Goal: Information Seeking & Learning: Learn about a topic

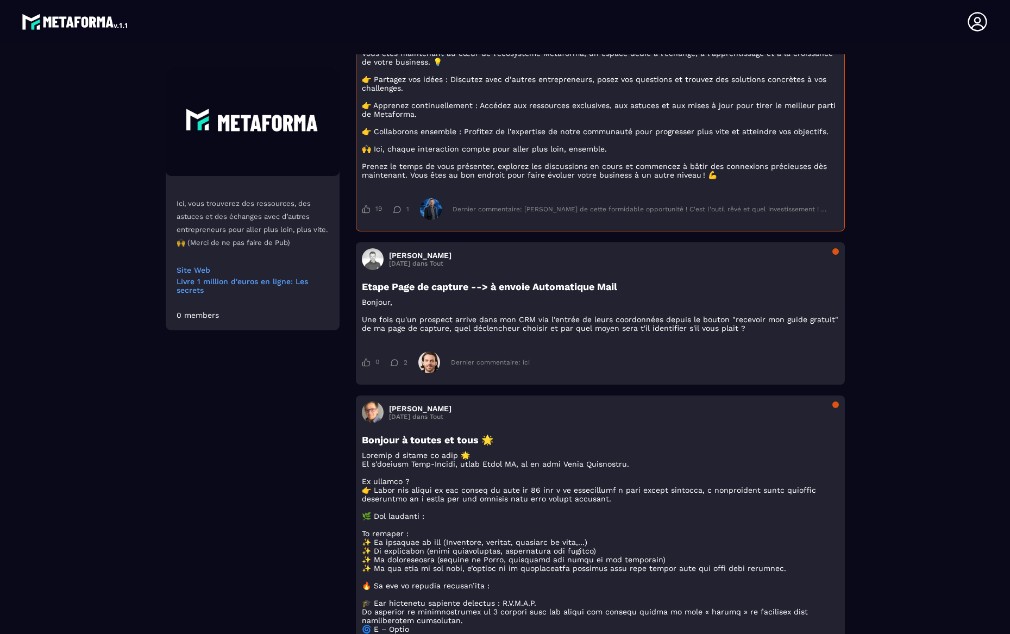
scroll to position [290, 0]
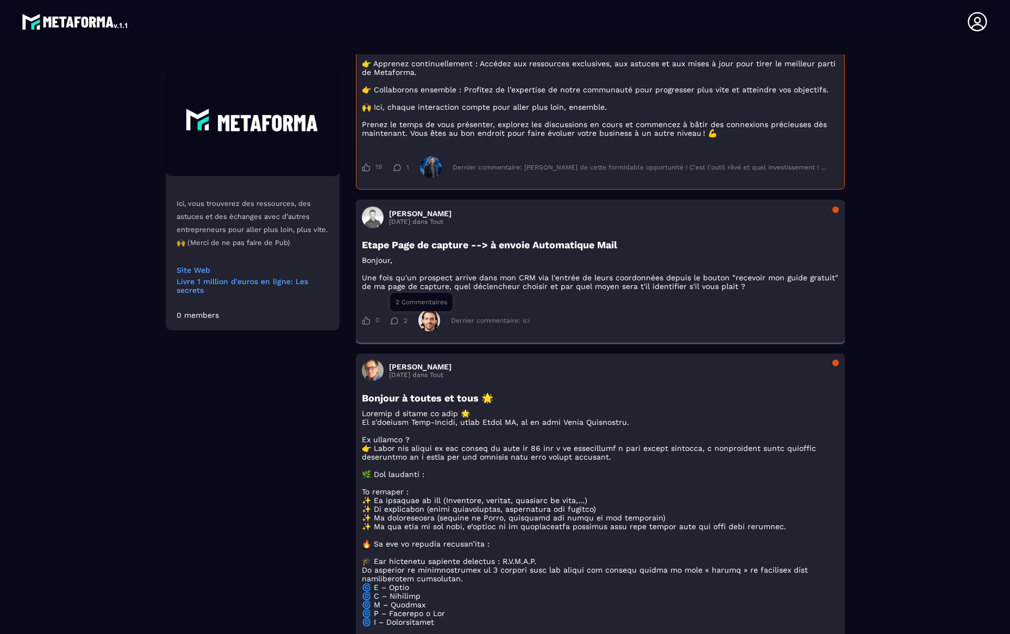
click at [402, 324] on div "2" at bounding box center [398, 321] width 17 height 8
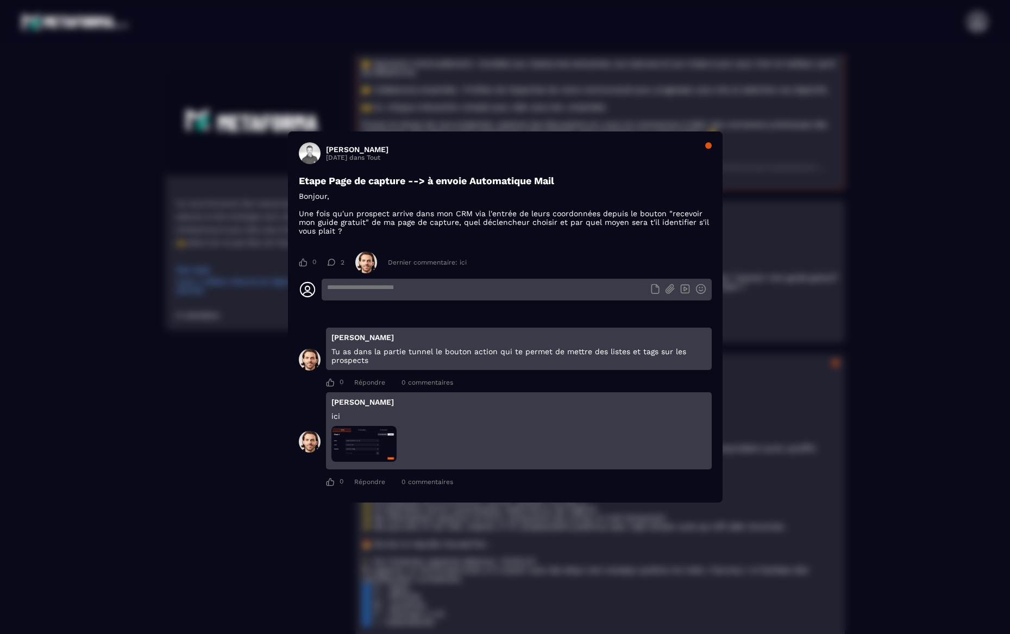
click at [708, 146] on div "Modal window" at bounding box center [708, 145] width 7 height 7
click at [708, 148] on div "Modal window" at bounding box center [708, 145] width 7 height 7
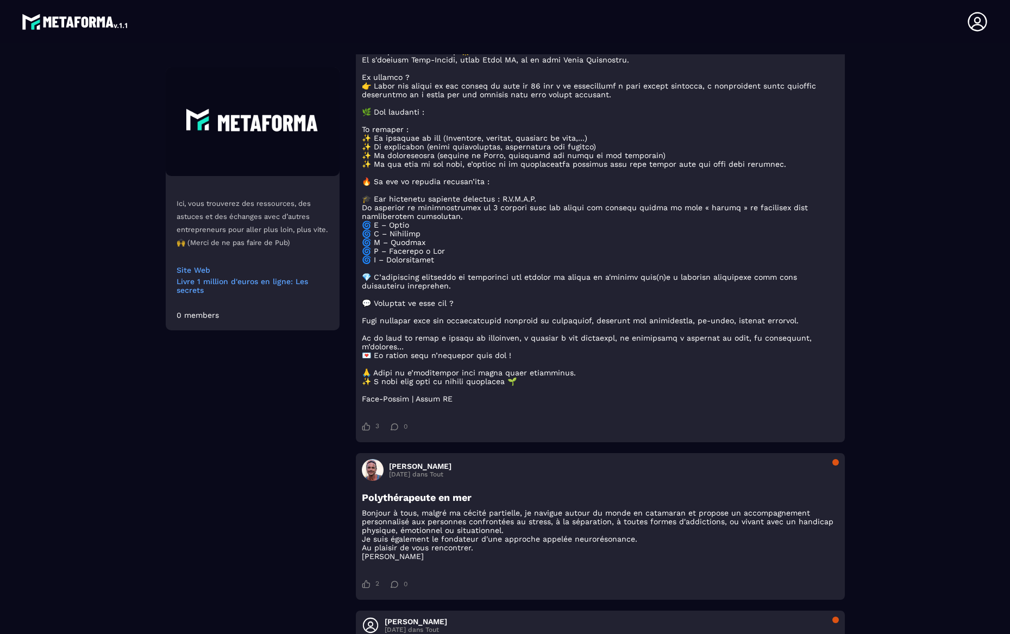
scroll to position [646, 0]
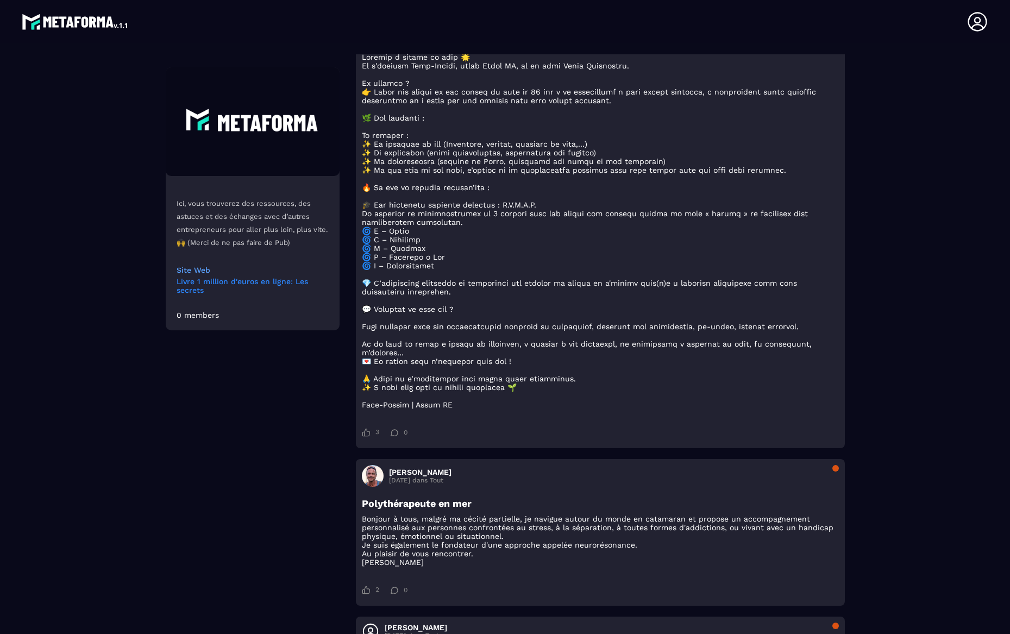
click at [223, 281] on link "Livre 1 million d'euros en ligne: Les secrets" at bounding box center [253, 285] width 152 height 17
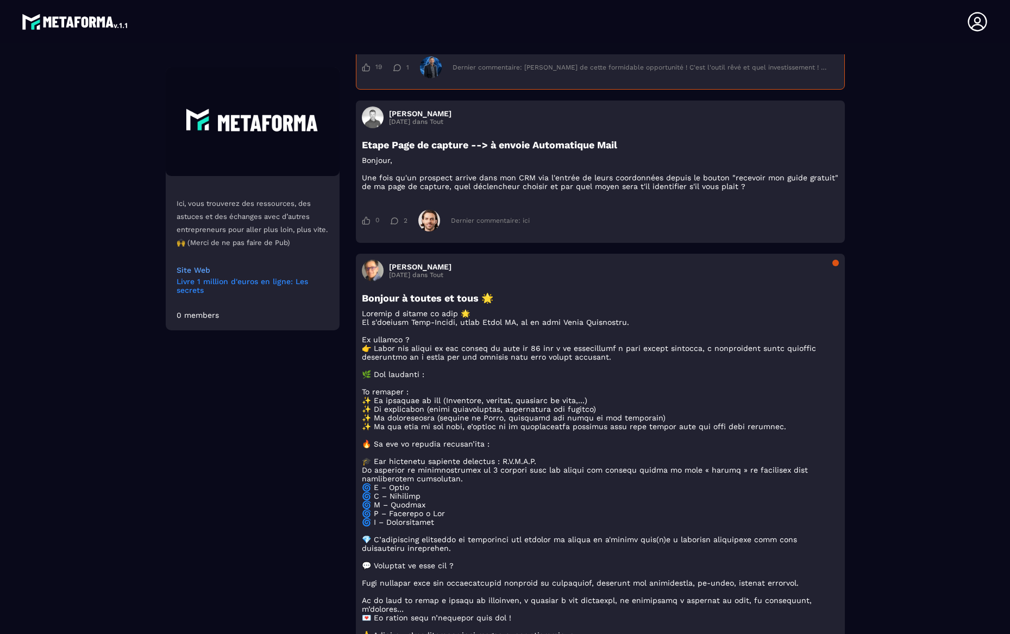
scroll to position [0, 0]
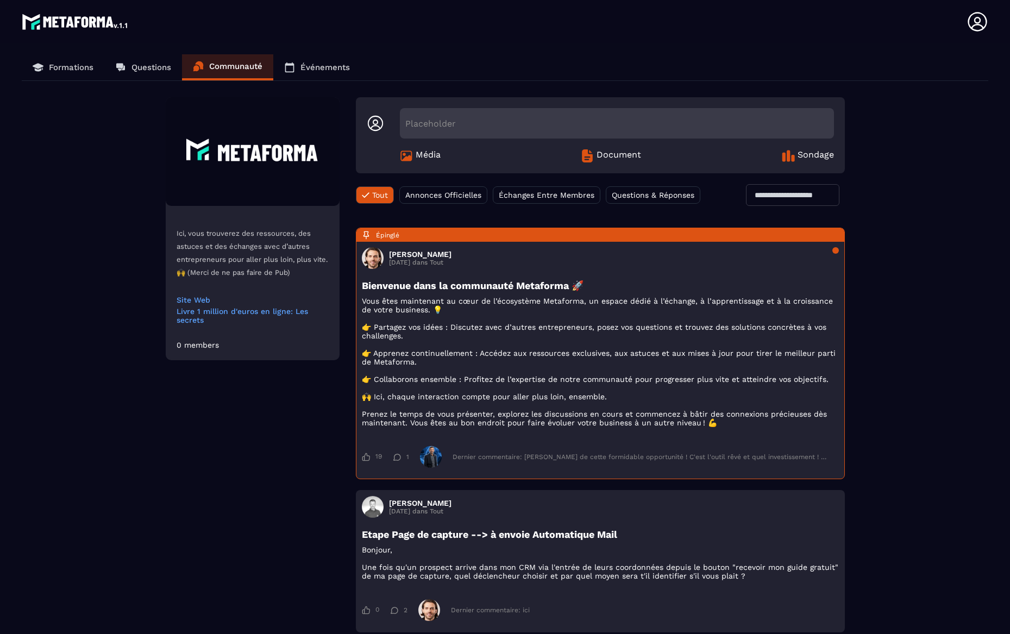
click at [57, 63] on p "Formations" at bounding box center [71, 67] width 45 height 10
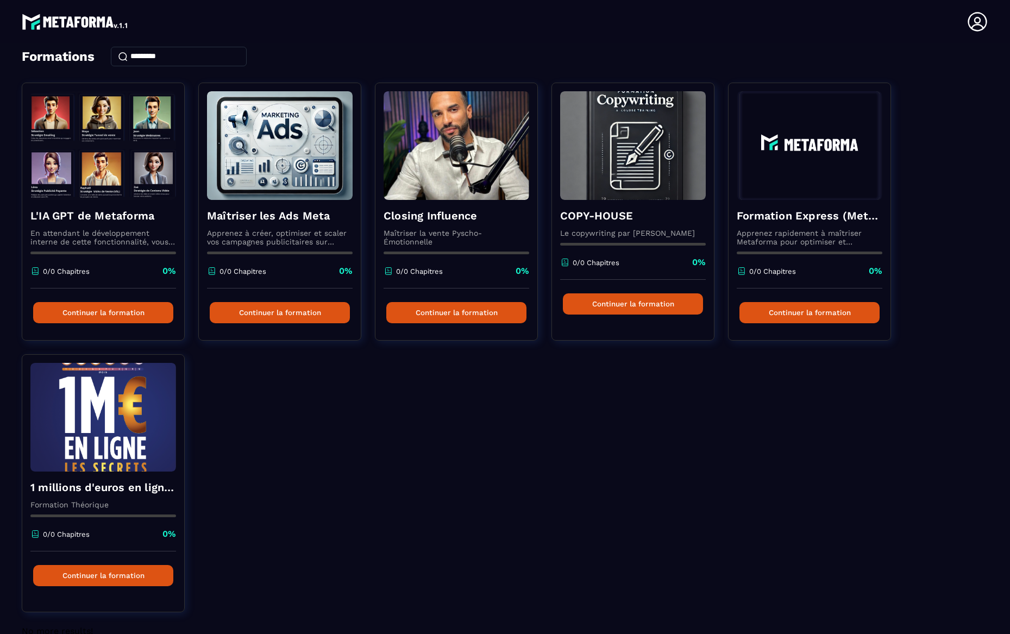
scroll to position [73, 0]
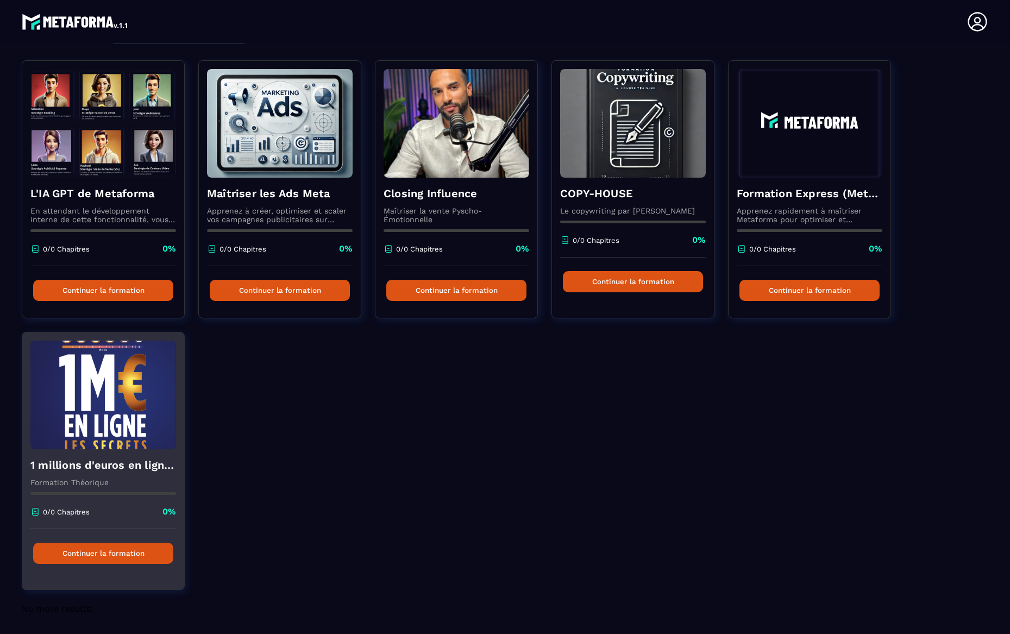
click at [102, 553] on button "Continuer la formation" at bounding box center [103, 553] width 140 height 21
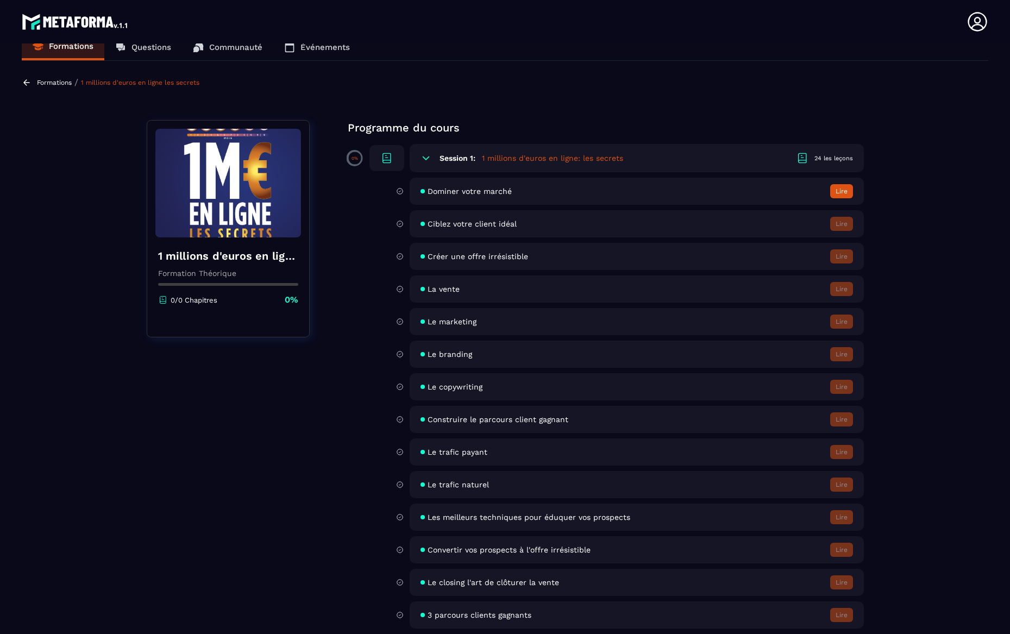
scroll to position [0, 0]
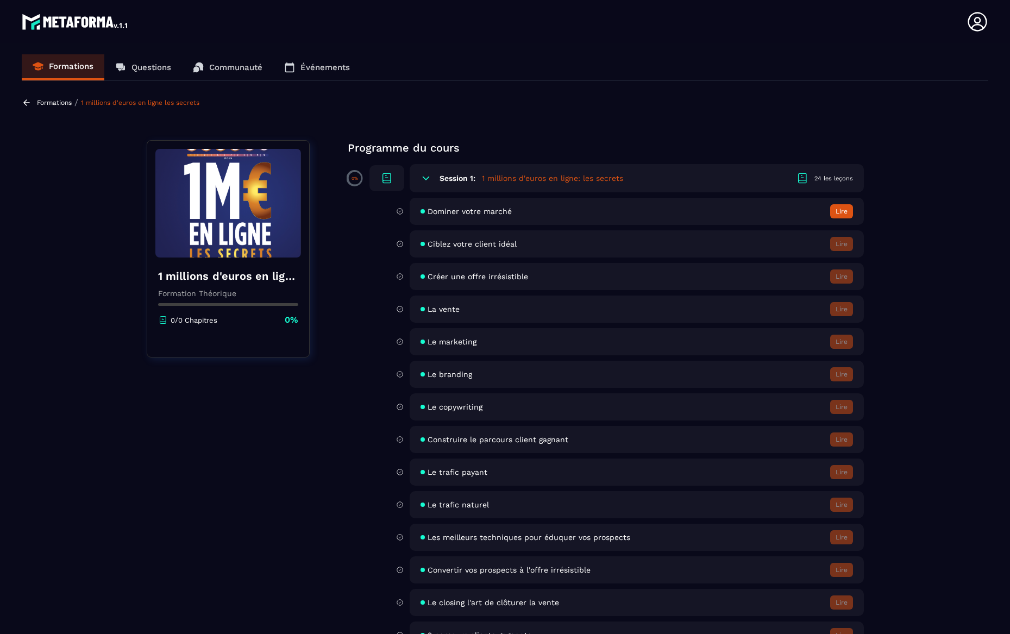
click at [846, 211] on button "Lire" at bounding box center [841, 211] width 23 height 14
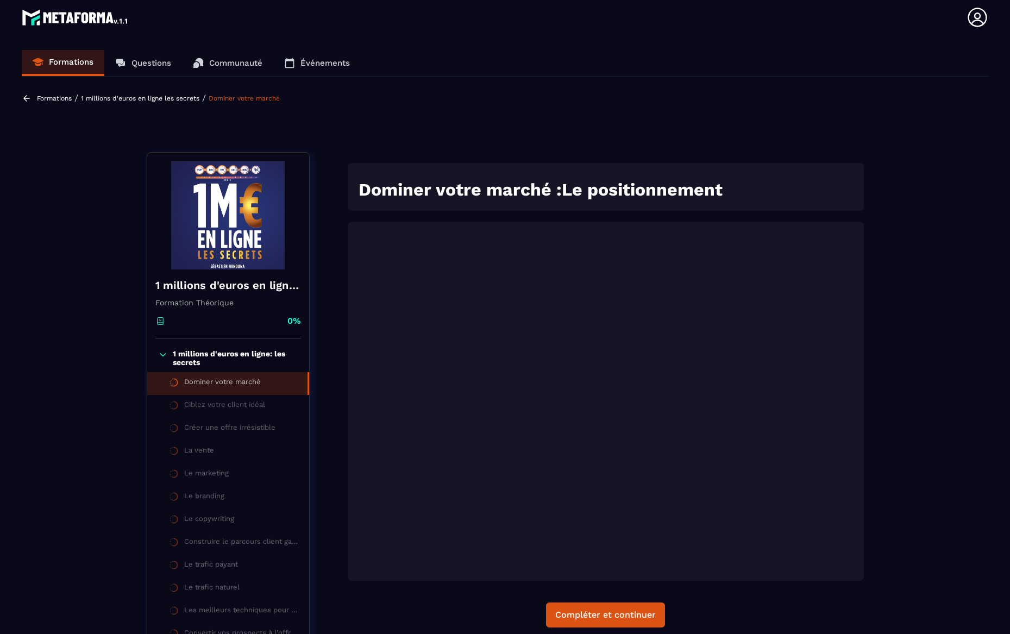
click at [905, 495] on div "Formations / 1 millions d'euros en ligne les secrets / Dominer votre marché 1 m…" at bounding box center [505, 519] width 967 height 852
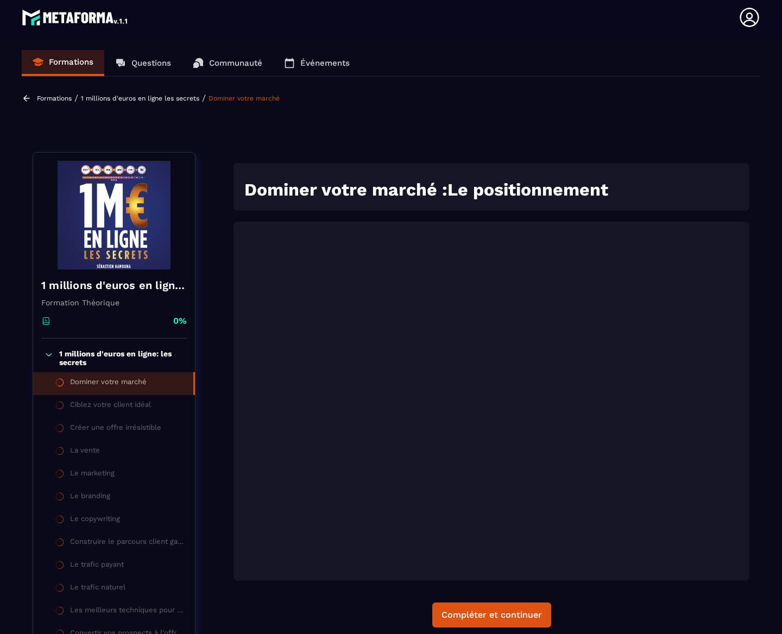
click at [302, 60] on p "Événements" at bounding box center [324, 63] width 49 height 10
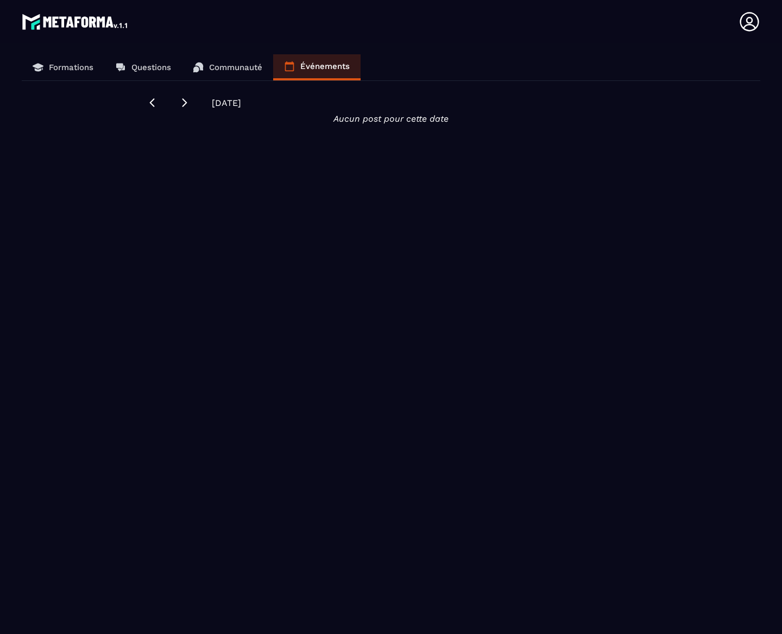
click at [238, 65] on p "Communauté" at bounding box center [235, 67] width 53 height 10
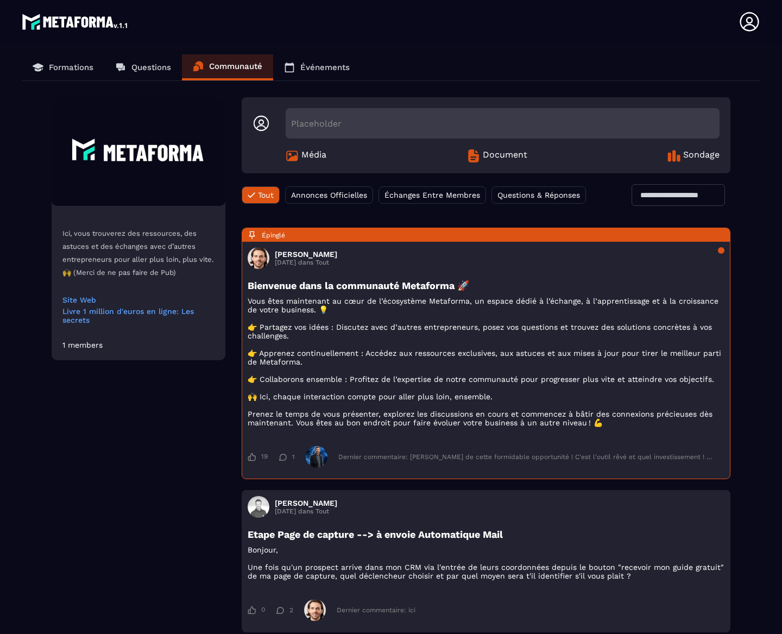
click at [148, 66] on p "Questions" at bounding box center [151, 67] width 40 height 10
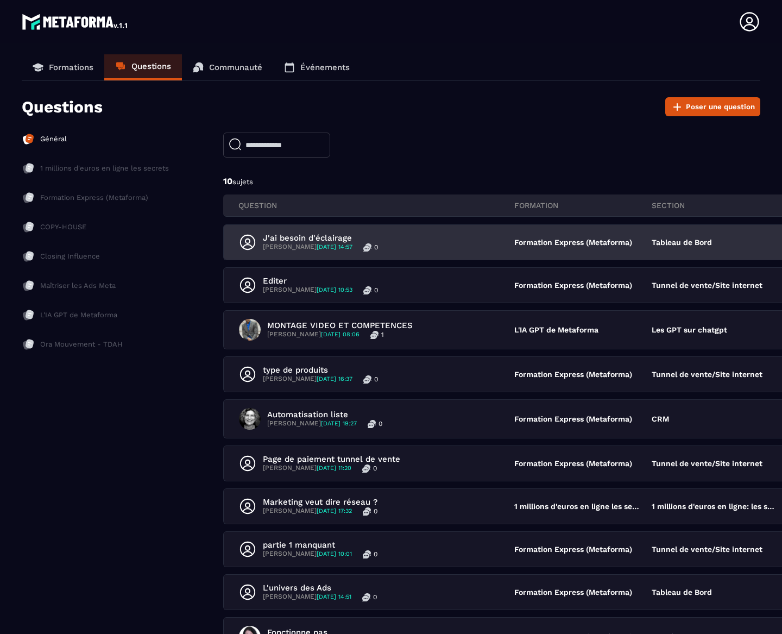
click at [486, 256] on div "J'ai besoin d'éclairage [PERSON_NAME] [DATE] 14:57 0 Formation Express (Metafor…" at bounding box center [583, 242] width 719 height 35
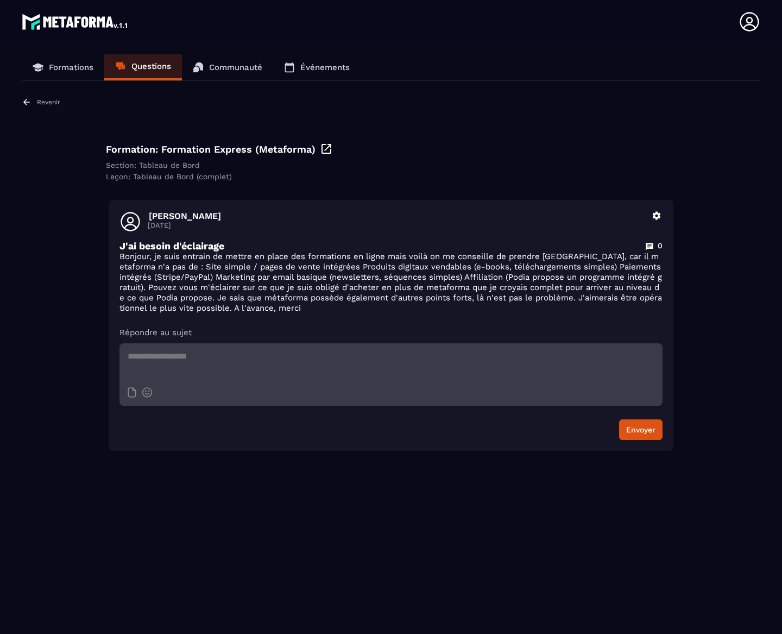
click at [62, 68] on p "Formations" at bounding box center [71, 67] width 45 height 10
